Goal: Transaction & Acquisition: Purchase product/service

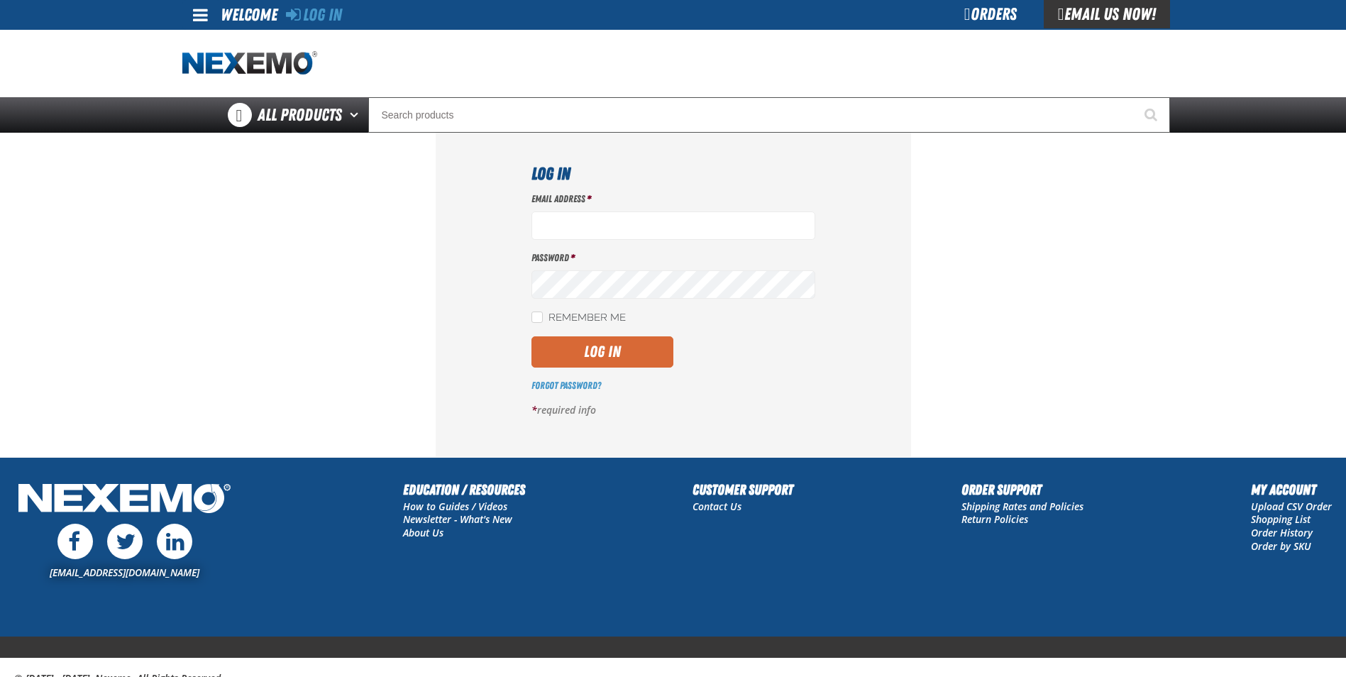
type input "gmiller@capitolchevy.com"
click at [621, 348] on button "Log In" at bounding box center [602, 351] width 142 height 31
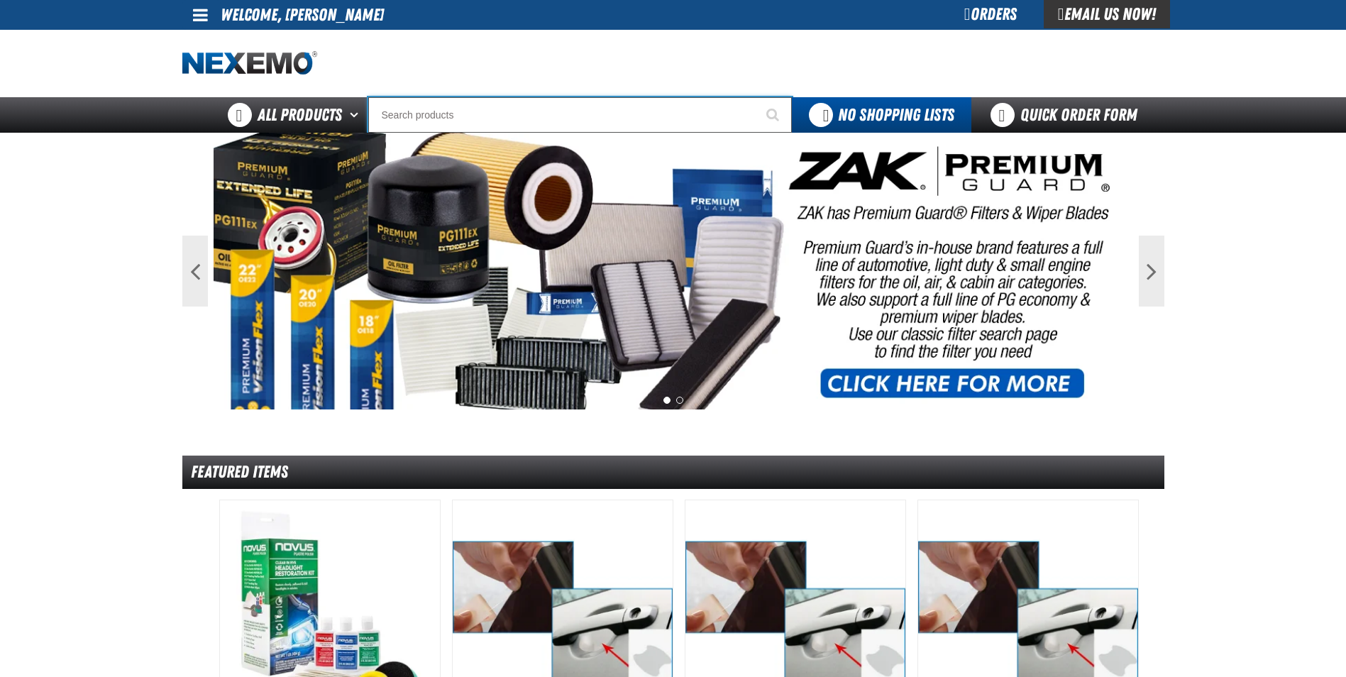
click at [477, 118] on input "Search" at bounding box center [580, 114] width 424 height 35
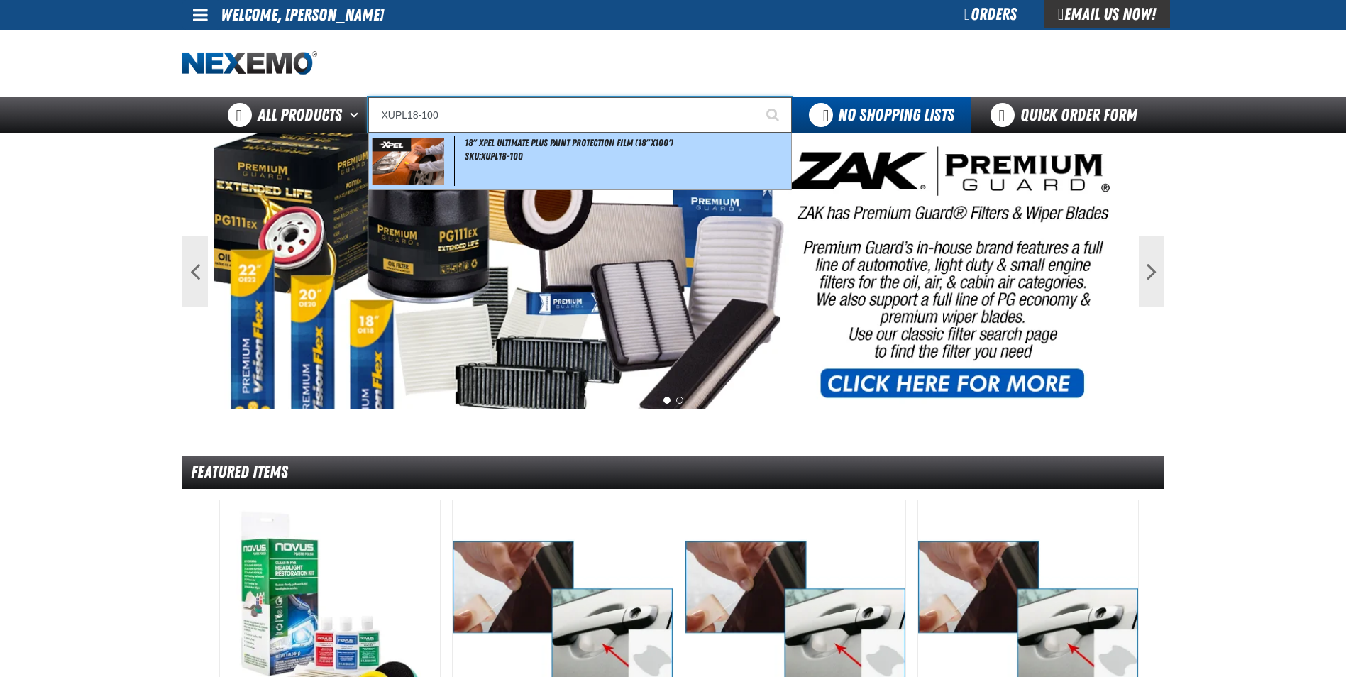
click at [575, 163] on div "18" XPEL ULTIMATE PLUS Paint Protection Film (18"x100') SKU:XUPL18-100" at bounding box center [580, 161] width 422 height 57
type input "18" XPEL ULTIMATE PLUS Paint Protection Film (18"x100')"
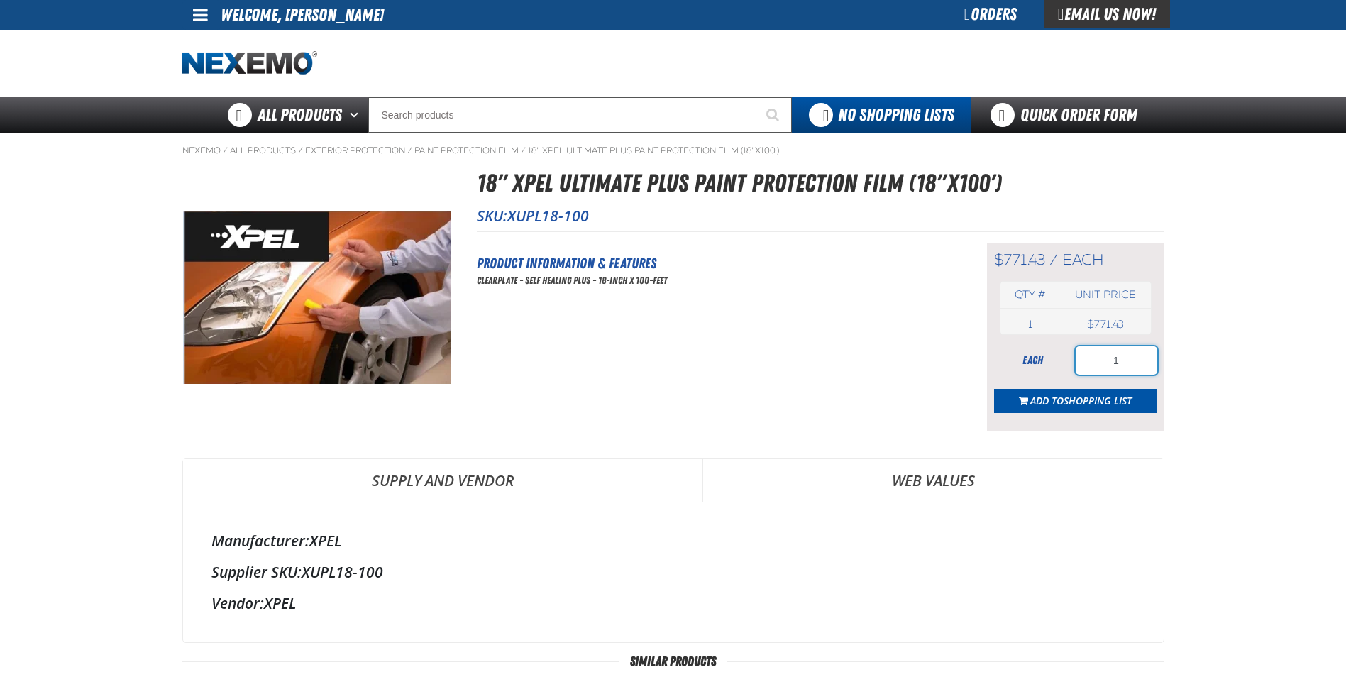
click at [1145, 358] on input "1" at bounding box center [1117, 360] width 82 height 28
type input "10"
click at [1074, 402] on span "Shopping List" at bounding box center [1098, 400] width 68 height 13
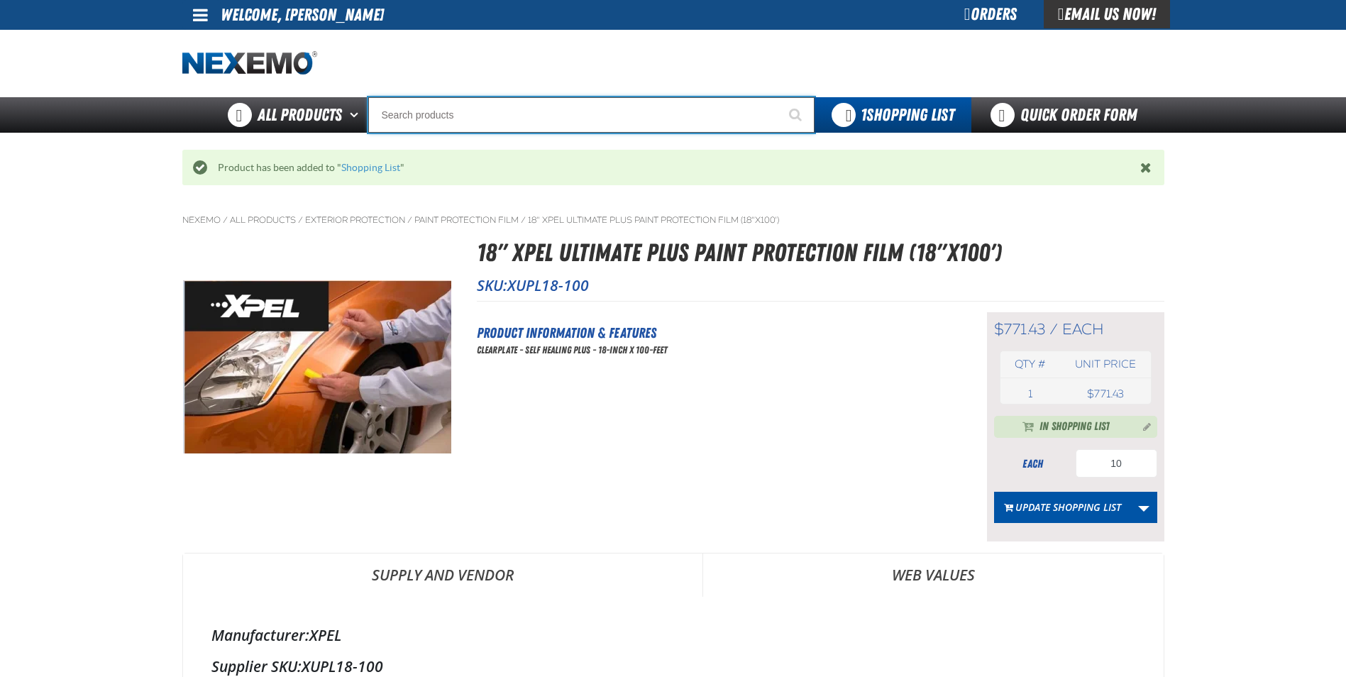
click at [498, 108] on input "Search" at bounding box center [591, 114] width 446 height 35
click at [557, 105] on input "Search" at bounding box center [591, 114] width 446 height 35
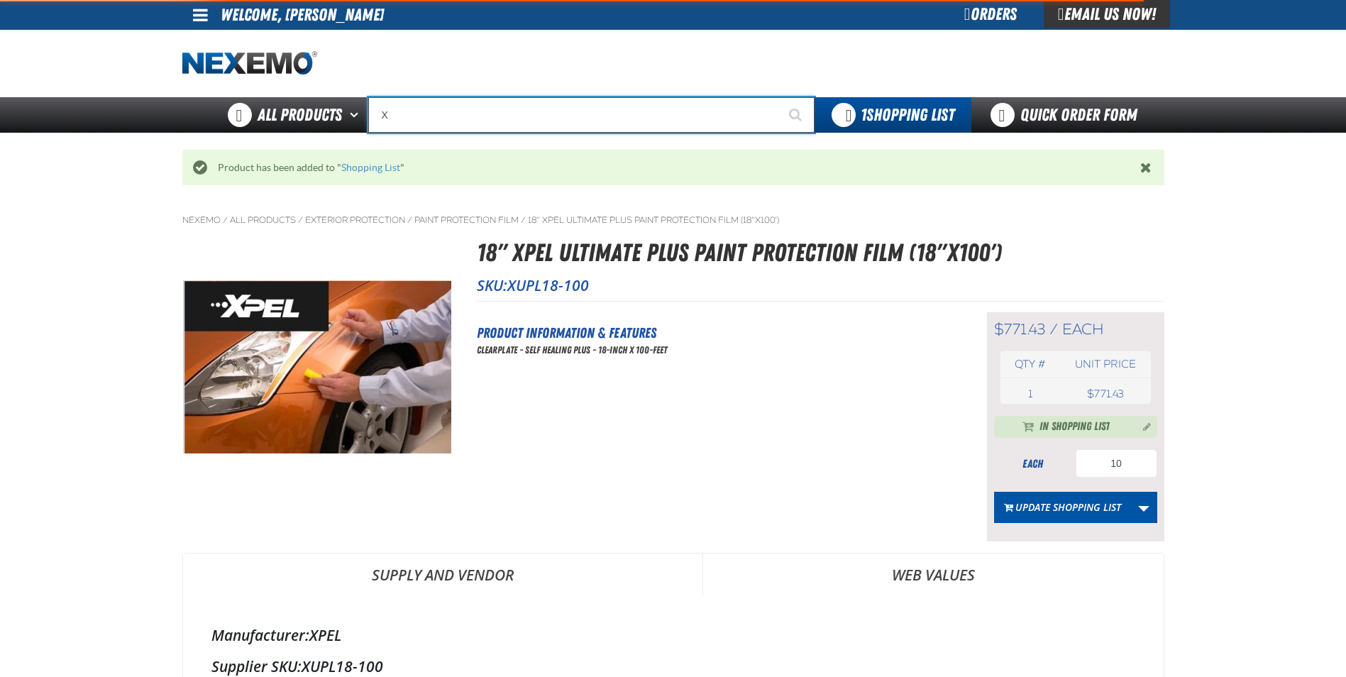
type input "XP"
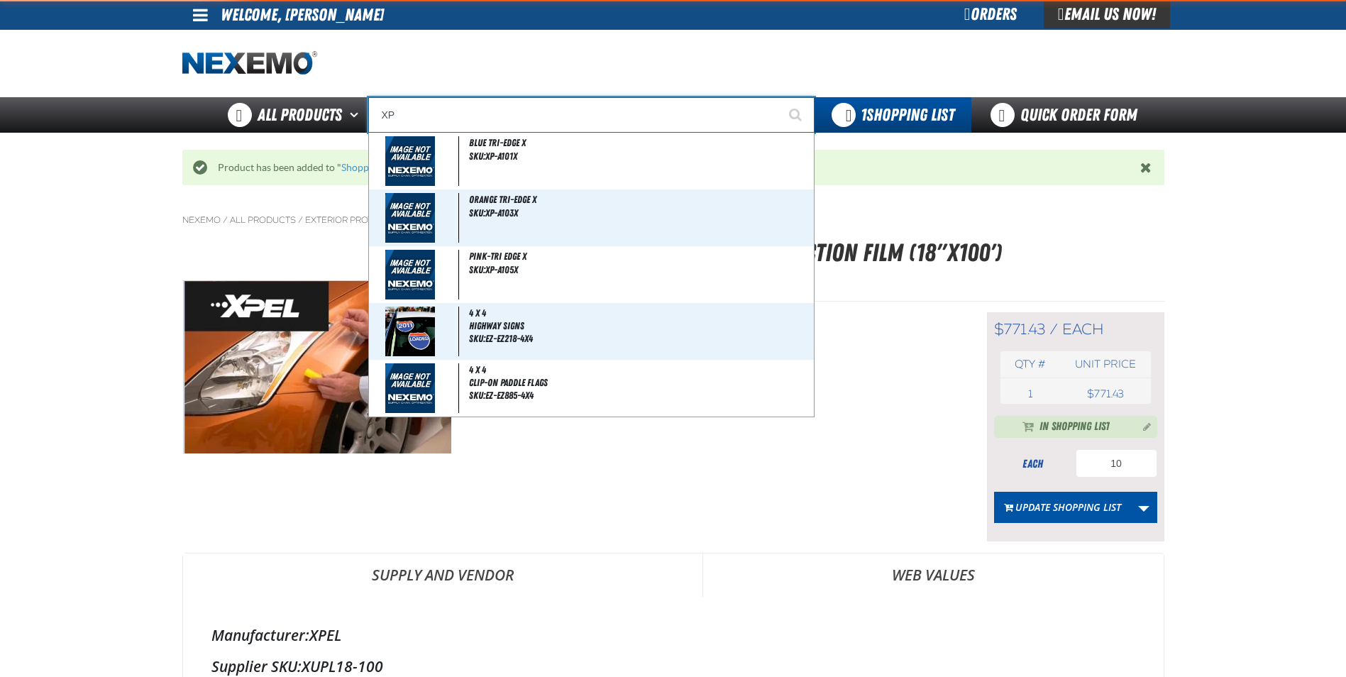
type input "XPEL EZ-Tint"
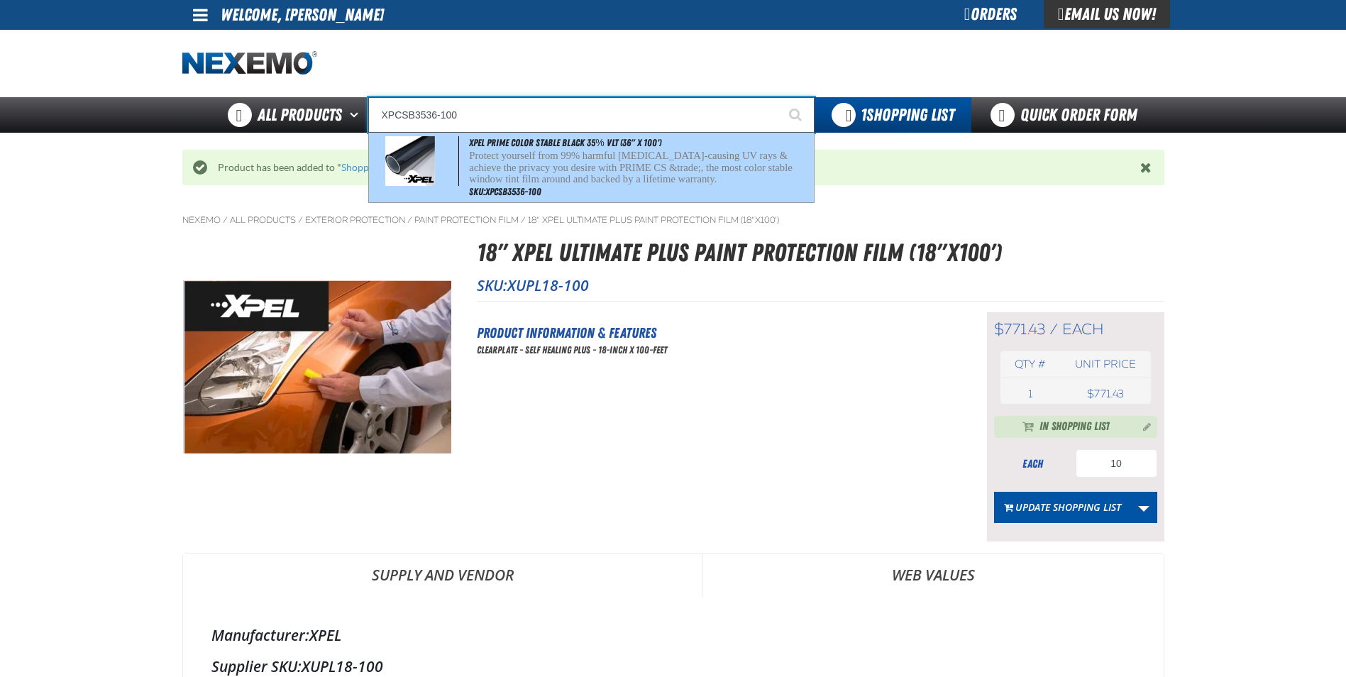
click at [619, 169] on p "Protect yourself from 99% harmful [MEDICAL_DATA]-causing UV rays & achieve the …" at bounding box center [639, 167] width 341 height 35
type input "XPEL PRIME Color Stable Black 35% VLT (36" x 100')"
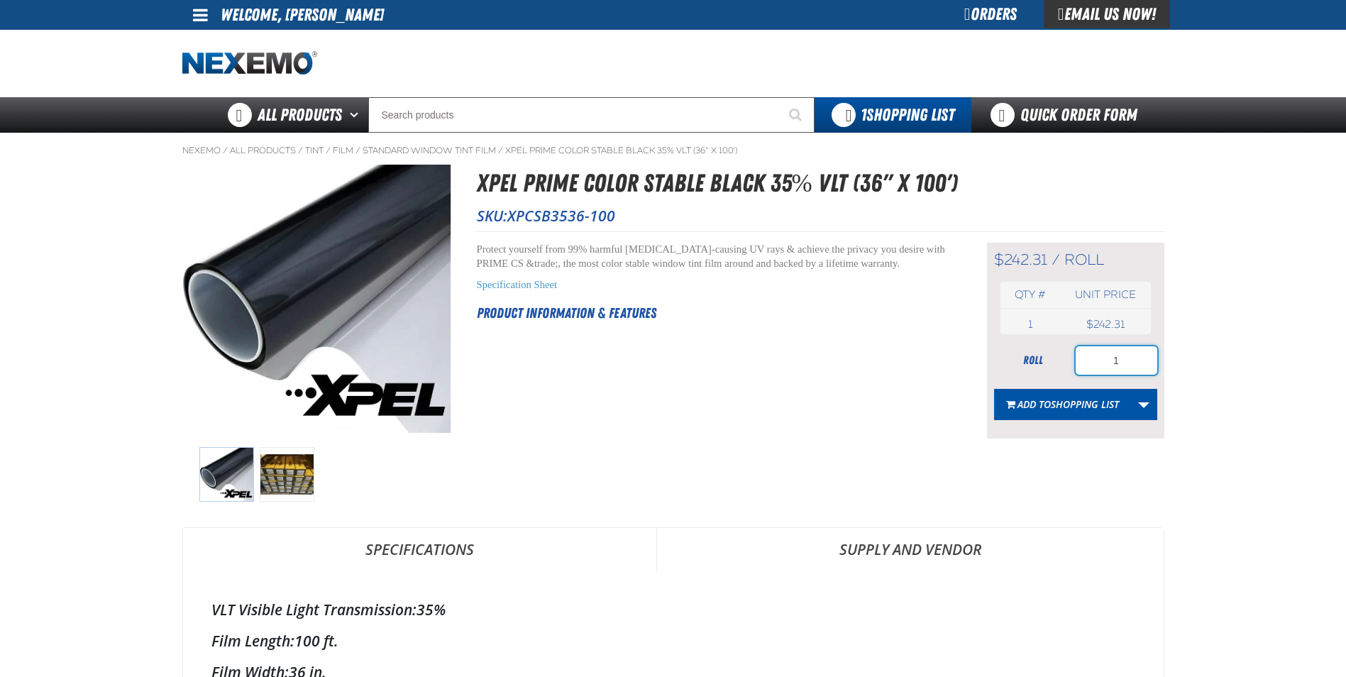
click at [1152, 367] on input "1" at bounding box center [1117, 360] width 82 height 28
type input "4"
click at [1074, 411] on button "Add to Shopping List" at bounding box center [1062, 404] width 137 height 31
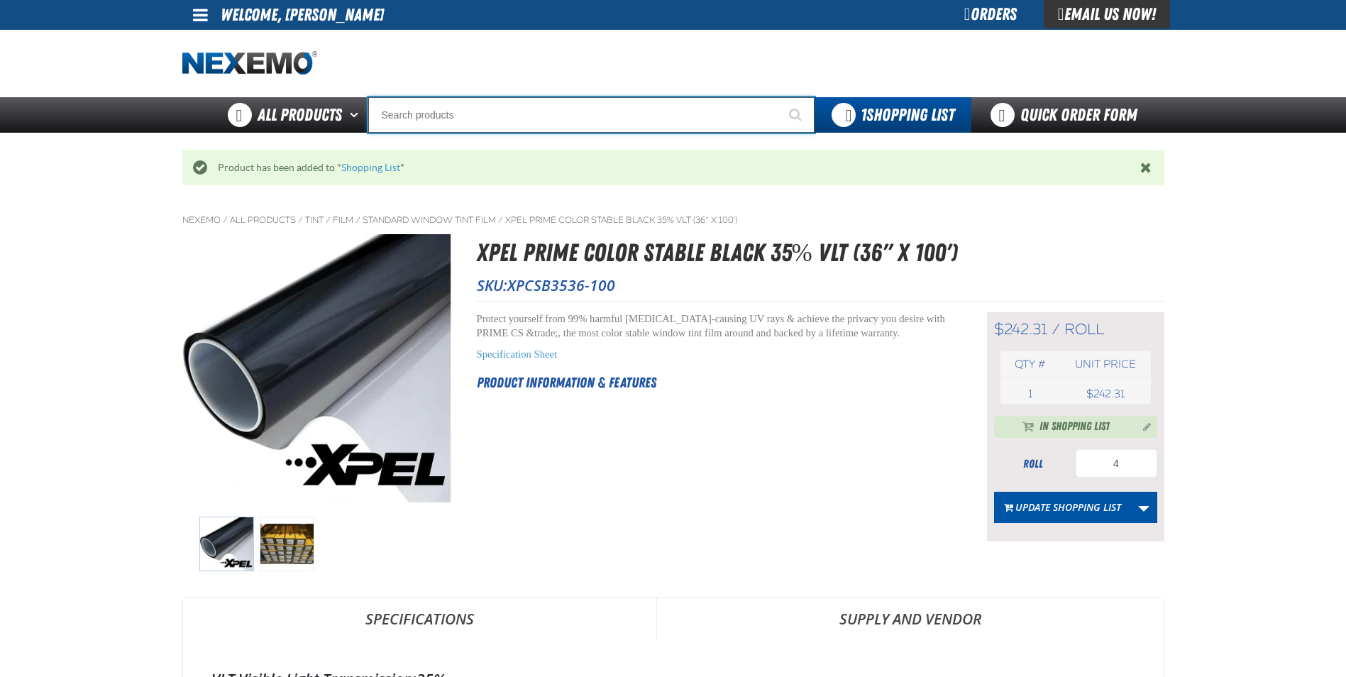
click at [433, 123] on input "Search" at bounding box center [591, 114] width 446 height 35
type input "C"
type input "C Alkaline Battery 1.5 Volt (12 per pack)"
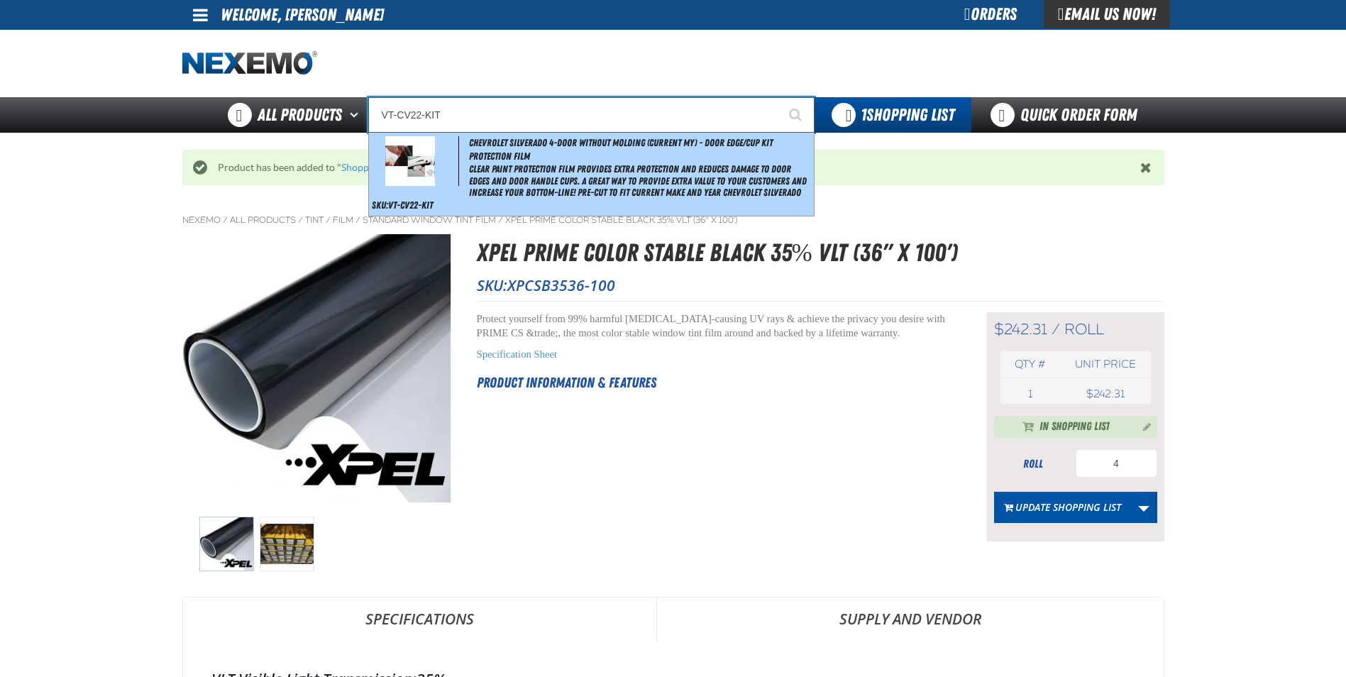
click at [503, 161] on span "Chevrolet Silverado 4-door without molding (Current MY) - Door Edge/Cup Kit Pro…" at bounding box center [621, 149] width 304 height 25
type input "Chevrolet Silverado 4-door without molding (Current MY) - Door Edge/Cup Kit Pro…"
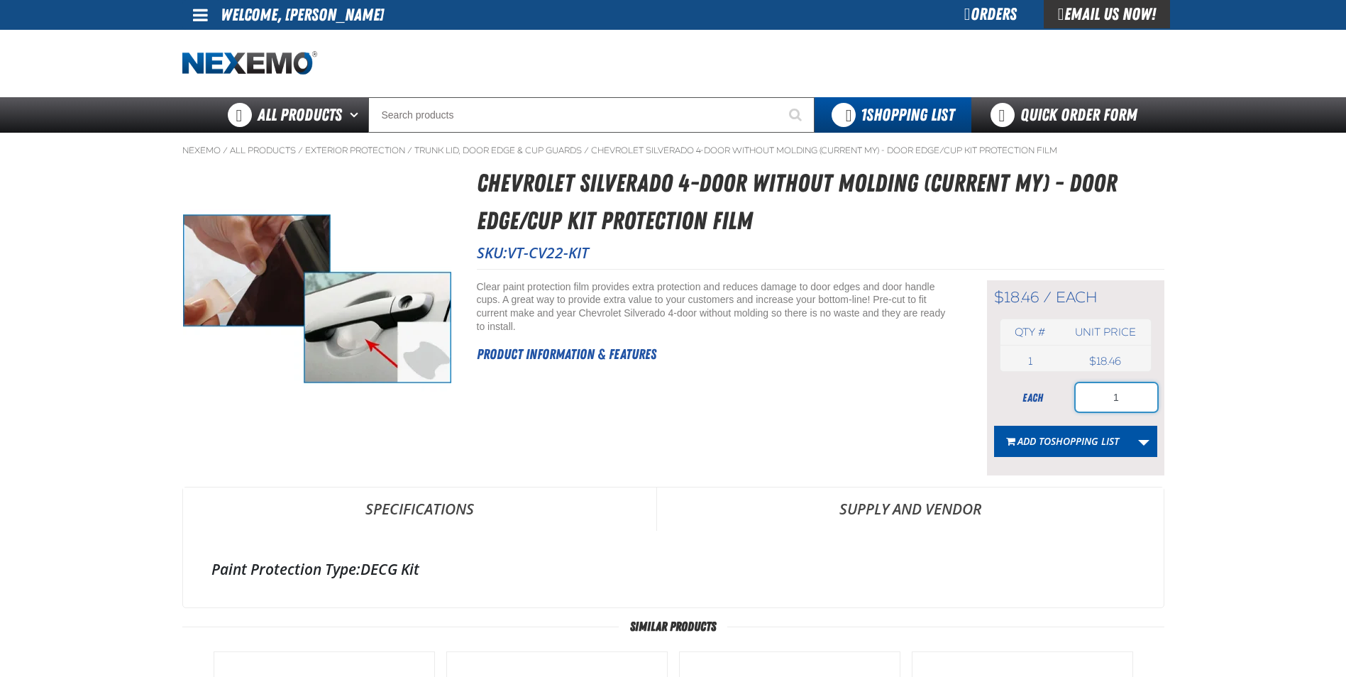
click at [1127, 395] on input "1" at bounding box center [1117, 397] width 82 height 28
type input "100"
click at [1084, 446] on span "Shopping List" at bounding box center [1085, 440] width 68 height 13
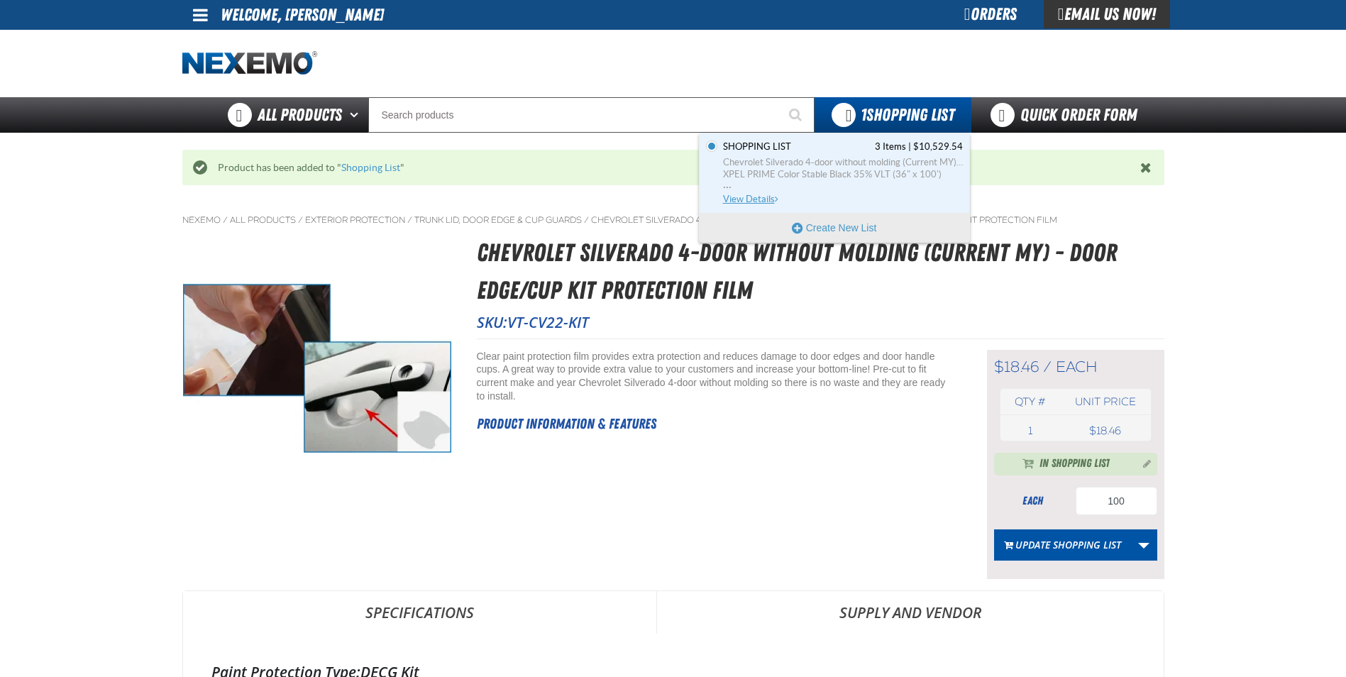
click at [742, 197] on span "View Details" at bounding box center [751, 199] width 57 height 11
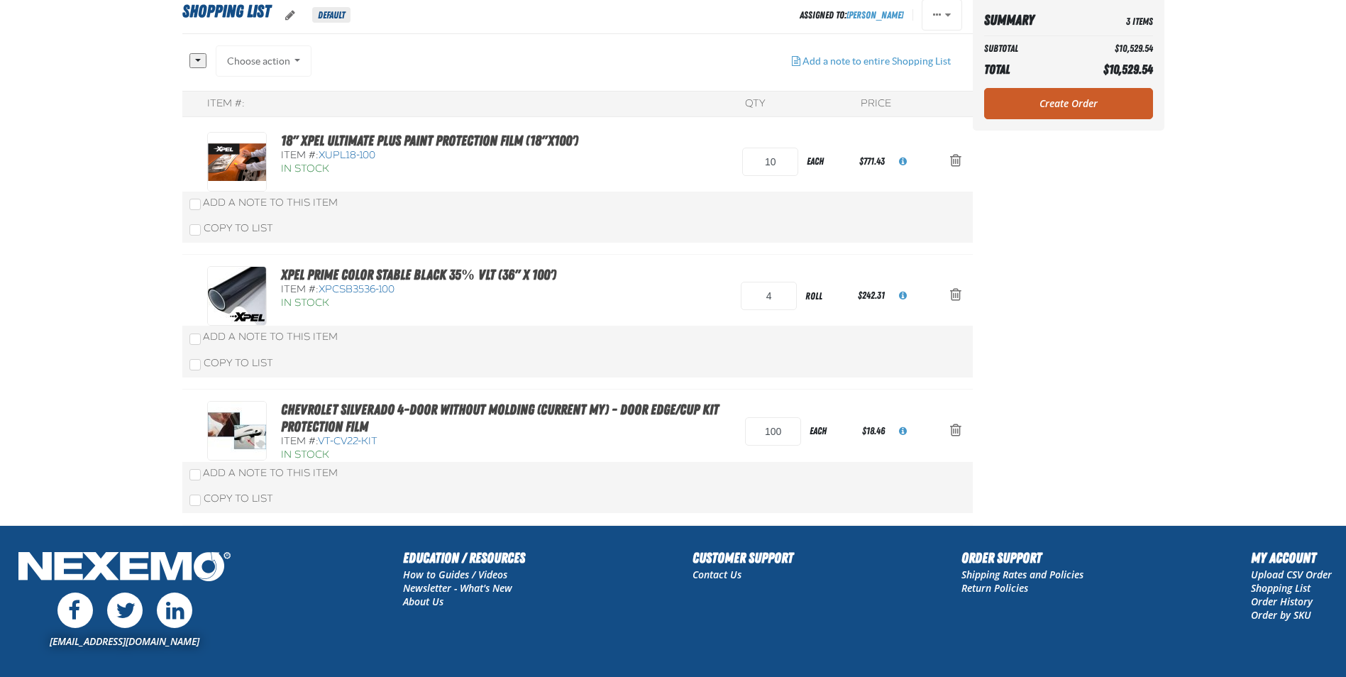
scroll to position [71, 0]
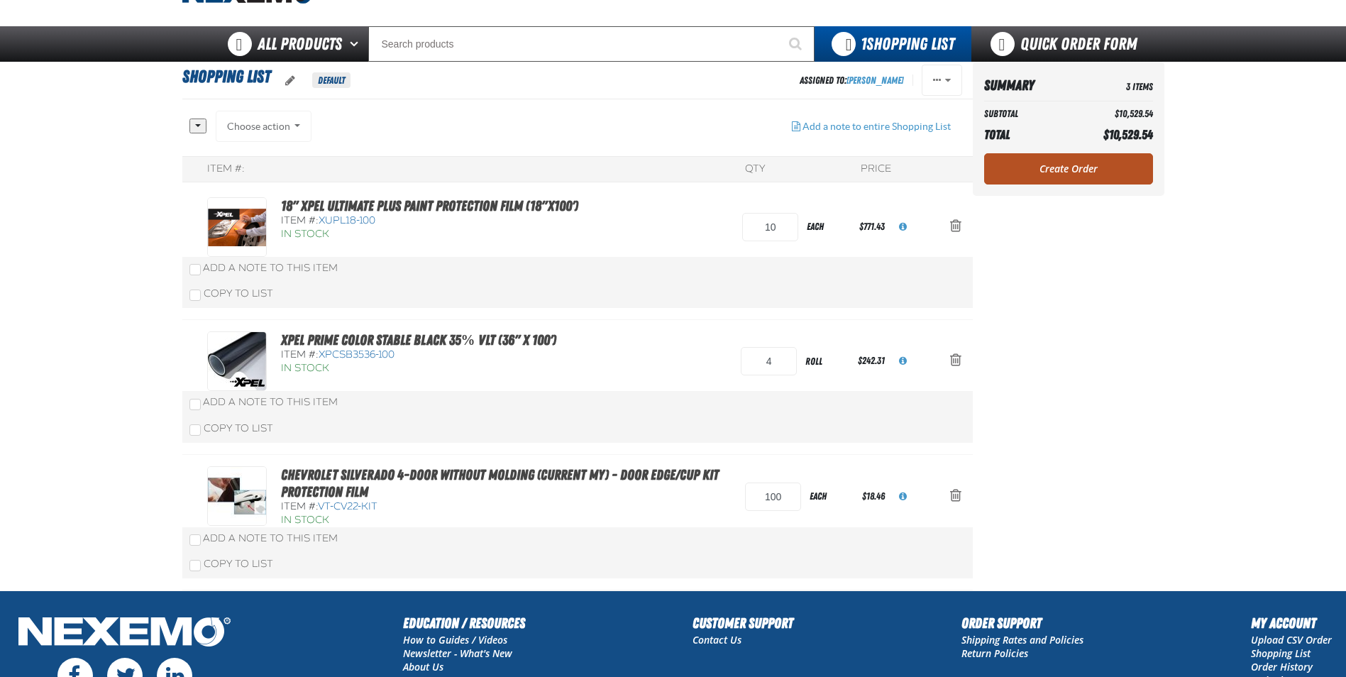
click at [1064, 176] on link "Create Order" at bounding box center [1068, 168] width 169 height 31
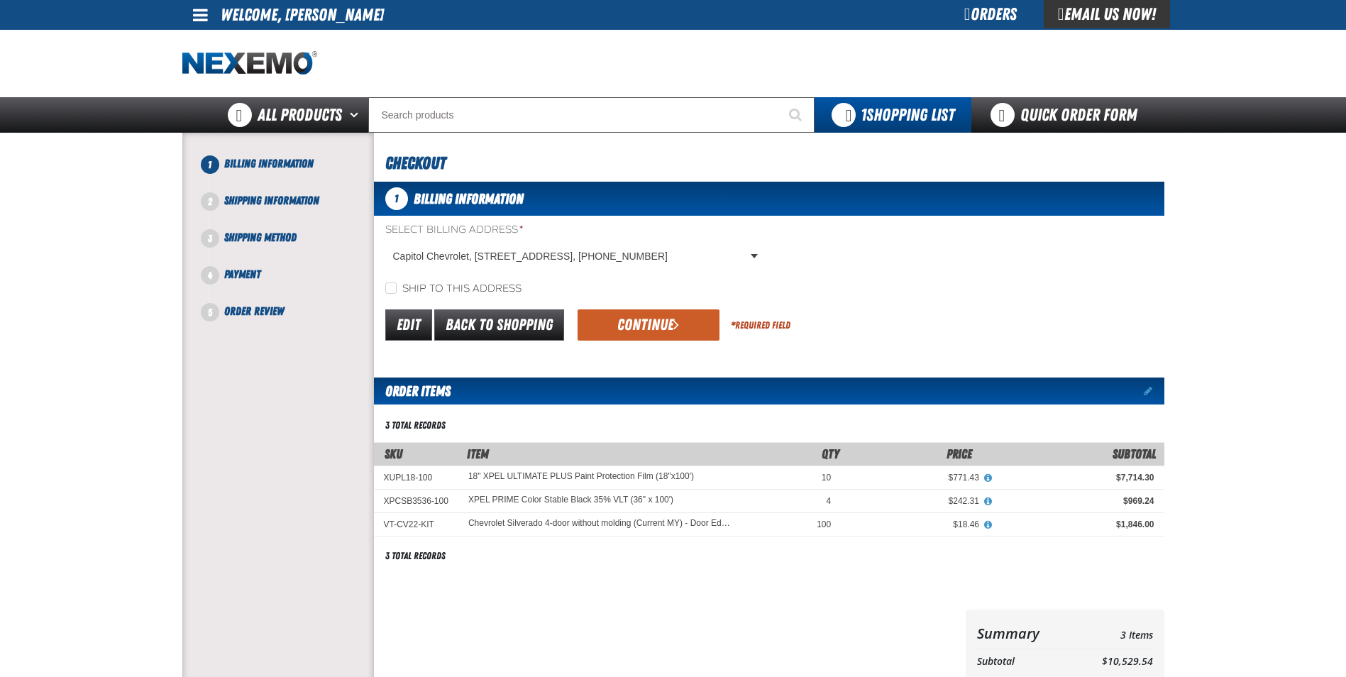
click at [656, 325] on button "Continue" at bounding box center [649, 324] width 142 height 31
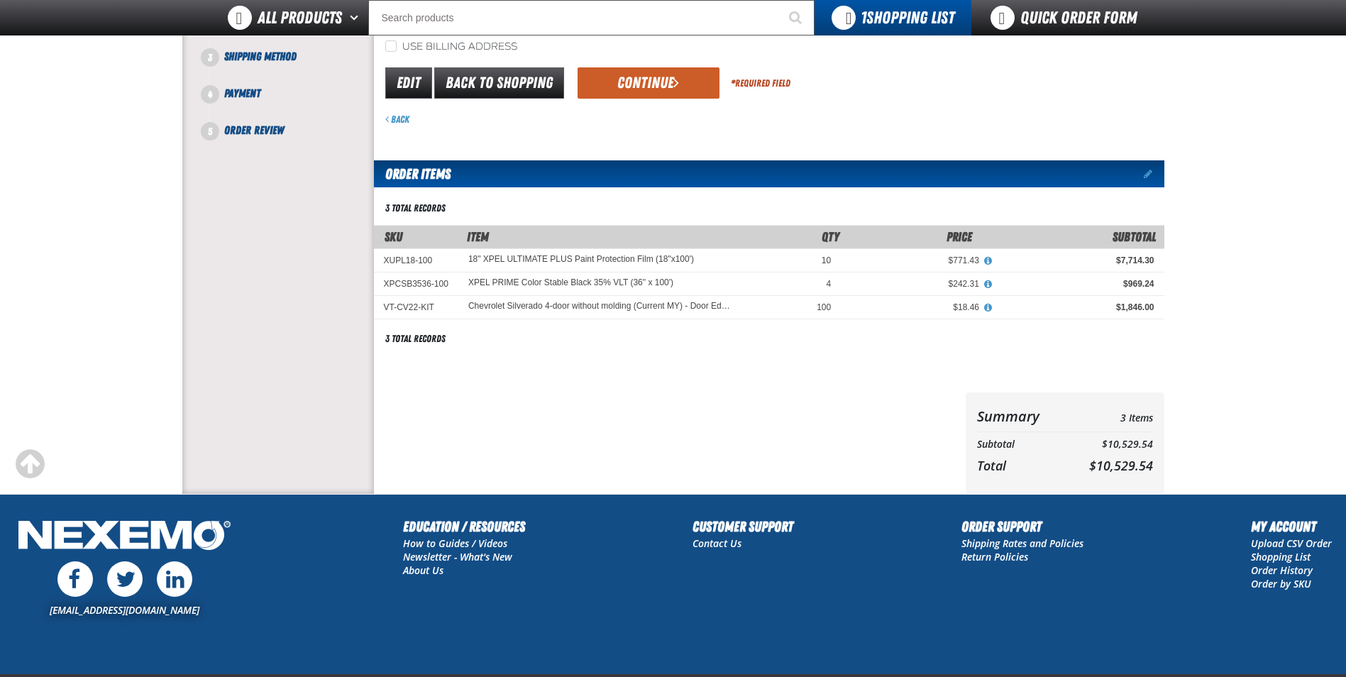
scroll to position [213, 0]
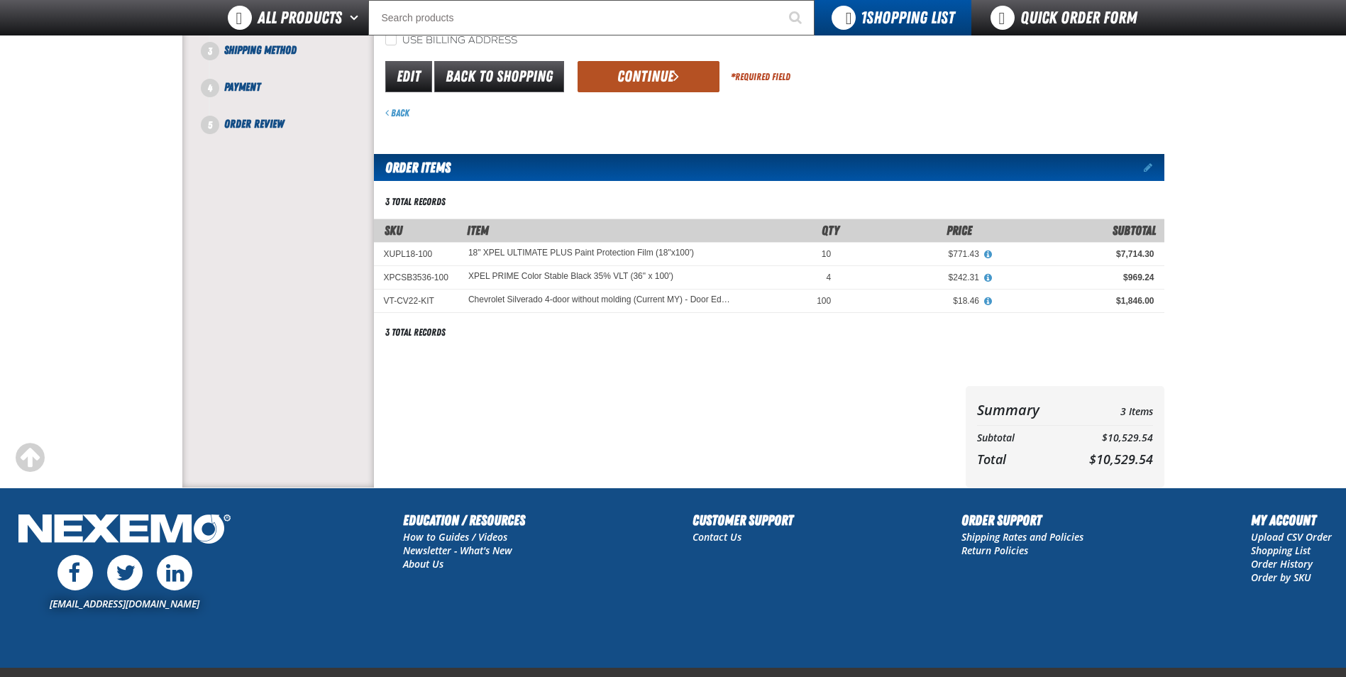
click at [669, 72] on button "Continue" at bounding box center [649, 76] width 142 height 31
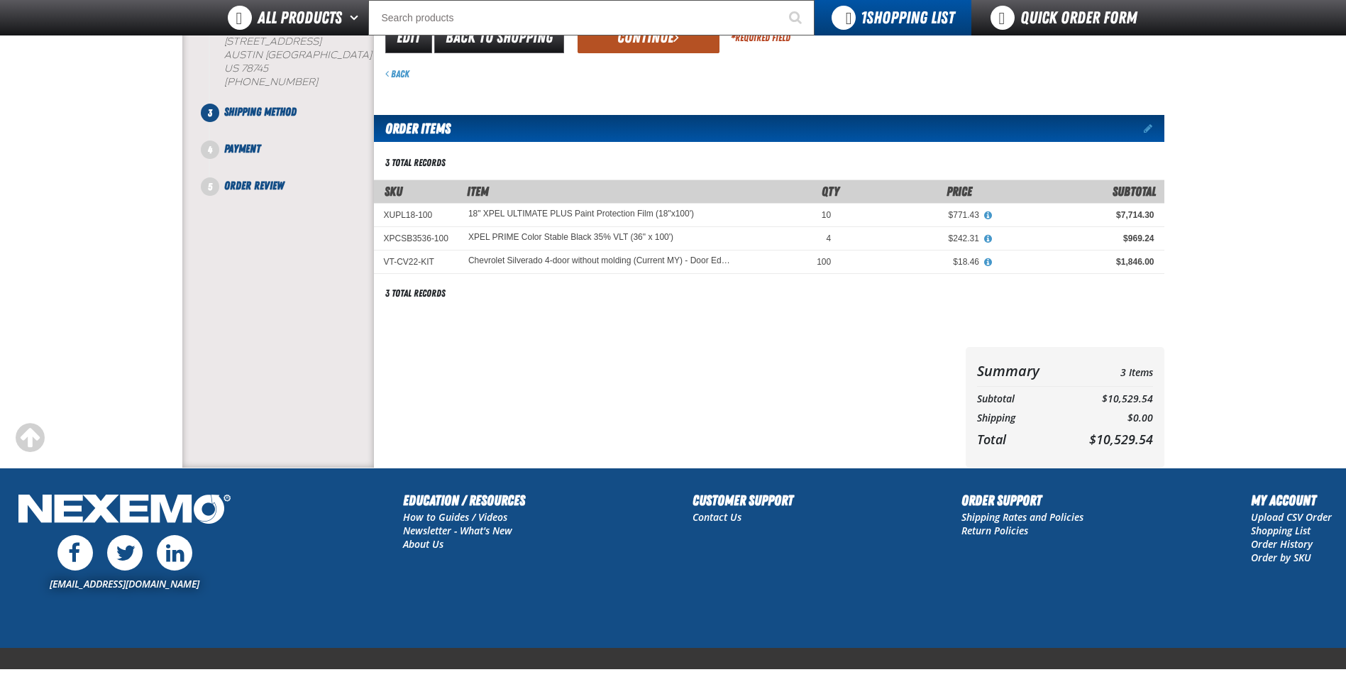
click at [668, 43] on button "Continue" at bounding box center [649, 37] width 142 height 31
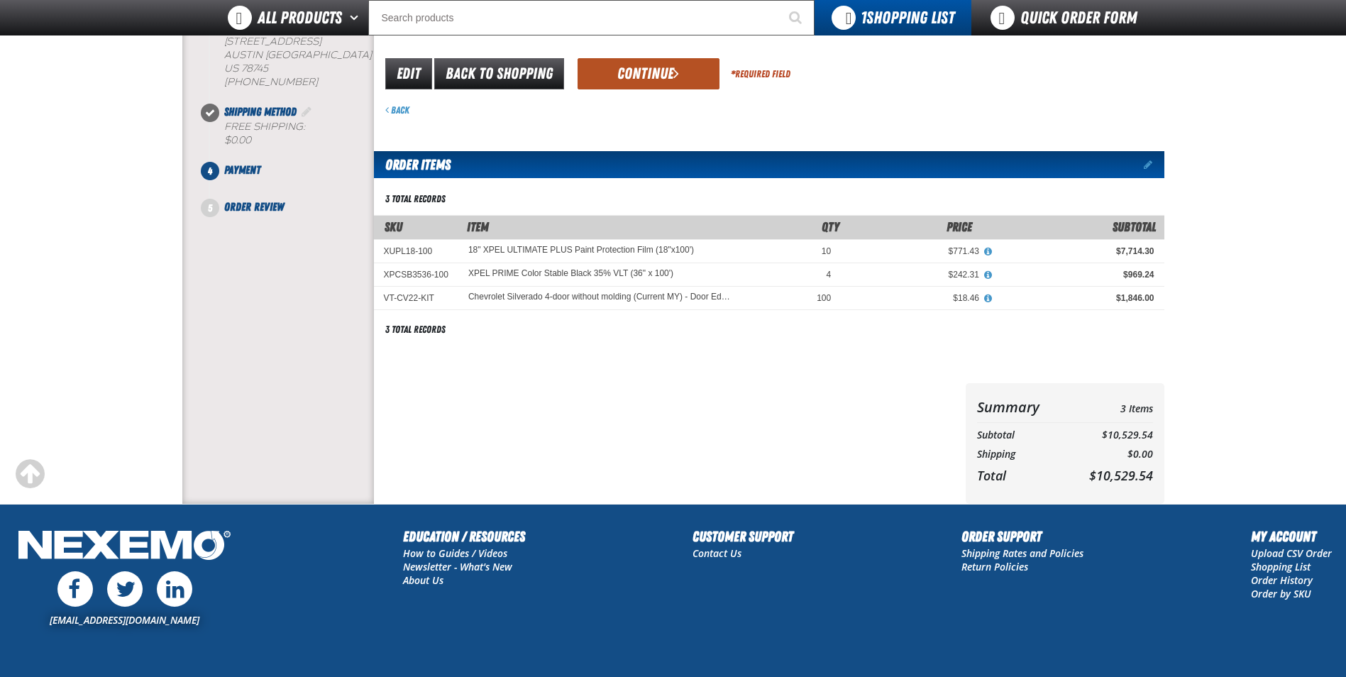
click at [651, 75] on button "Continue" at bounding box center [649, 73] width 142 height 31
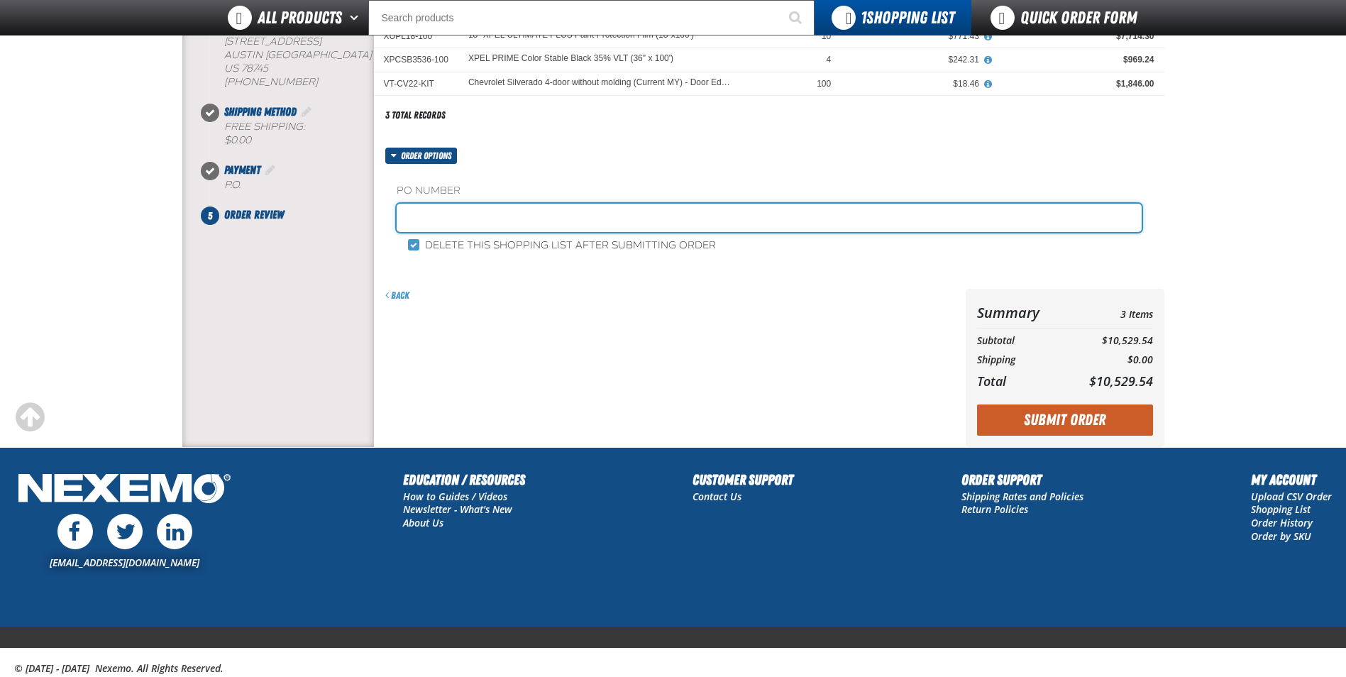
click at [424, 205] on input "text" at bounding box center [769, 218] width 745 height 28
type input "[PERSON_NAME]"
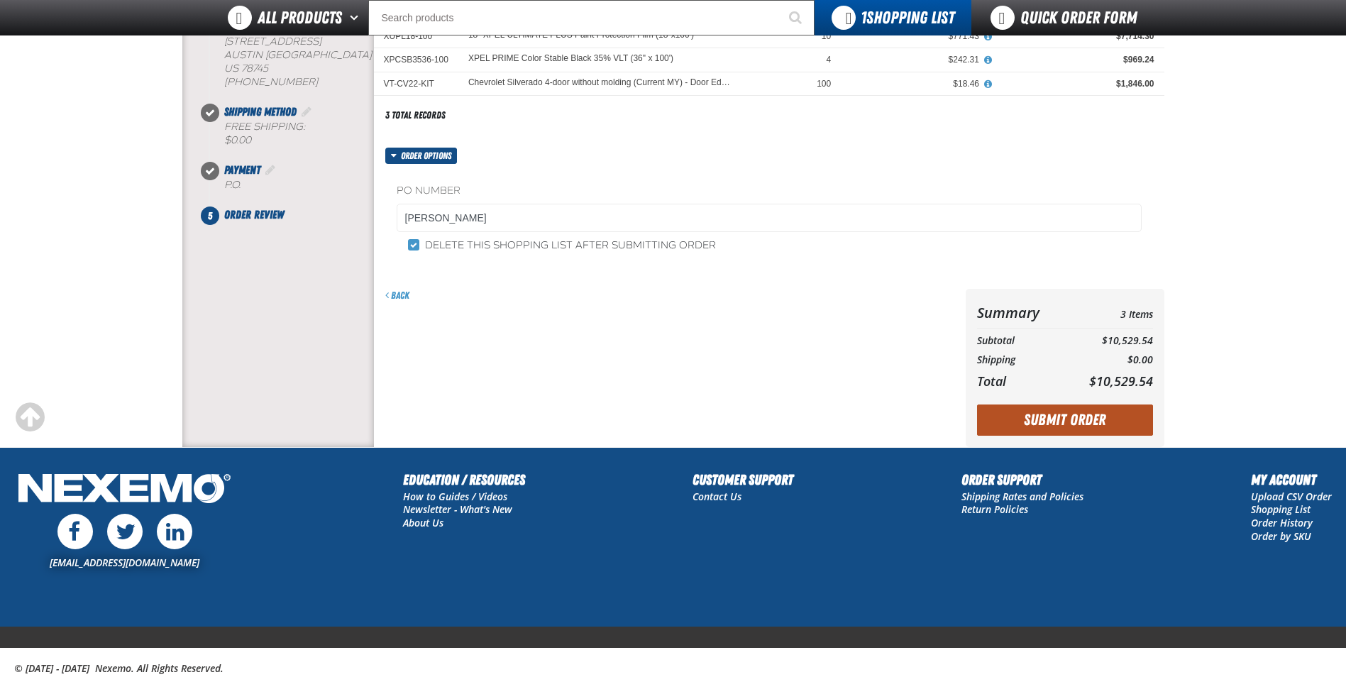
click at [1039, 428] on button "Submit Order" at bounding box center [1065, 419] width 176 height 31
